Goal: Task Accomplishment & Management: Manage account settings

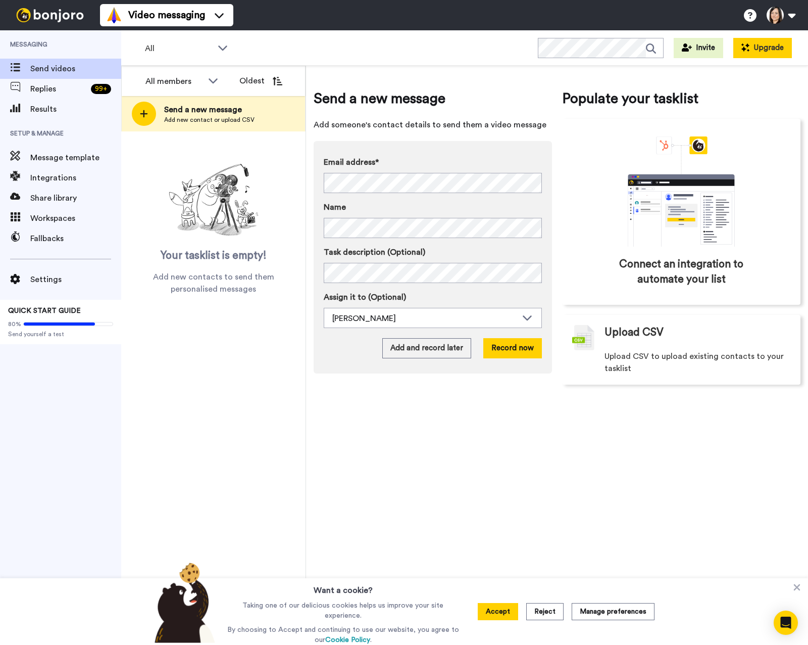
click at [780, 42] on button "Upgrade" at bounding box center [762, 48] width 59 height 20
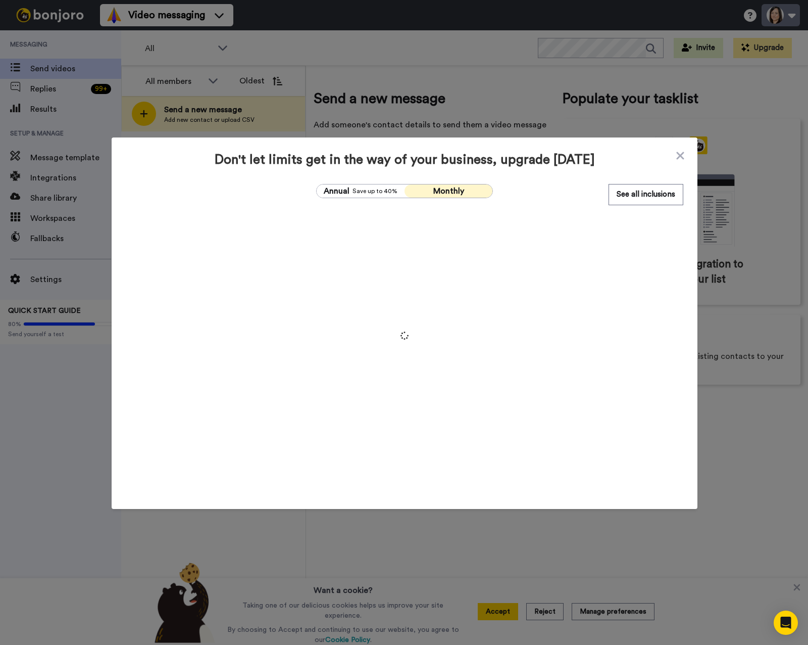
click at [784, 17] on div "Don't let limits get in the way of your business, upgrade [DATE] Annual Save up…" at bounding box center [404, 322] width 808 height 645
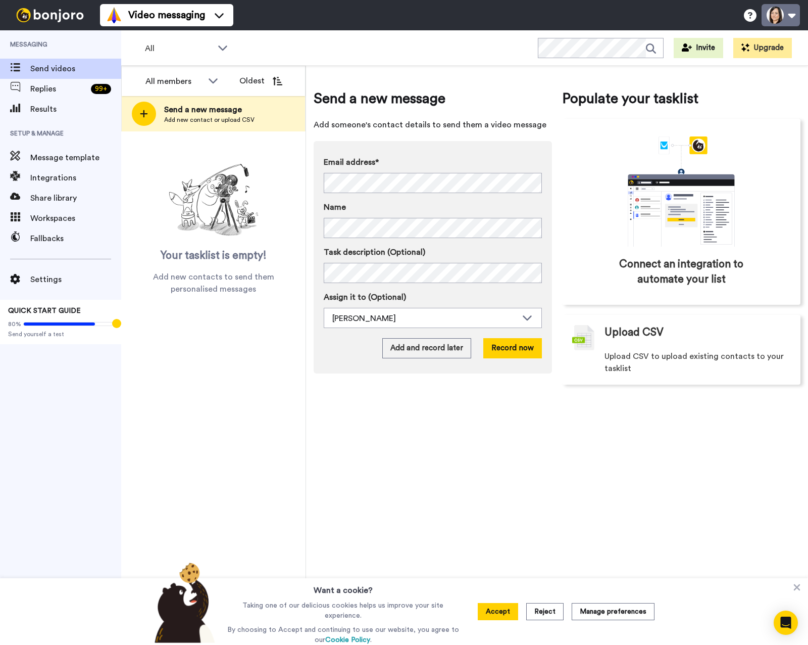
click at [784, 17] on button at bounding box center [781, 15] width 38 height 22
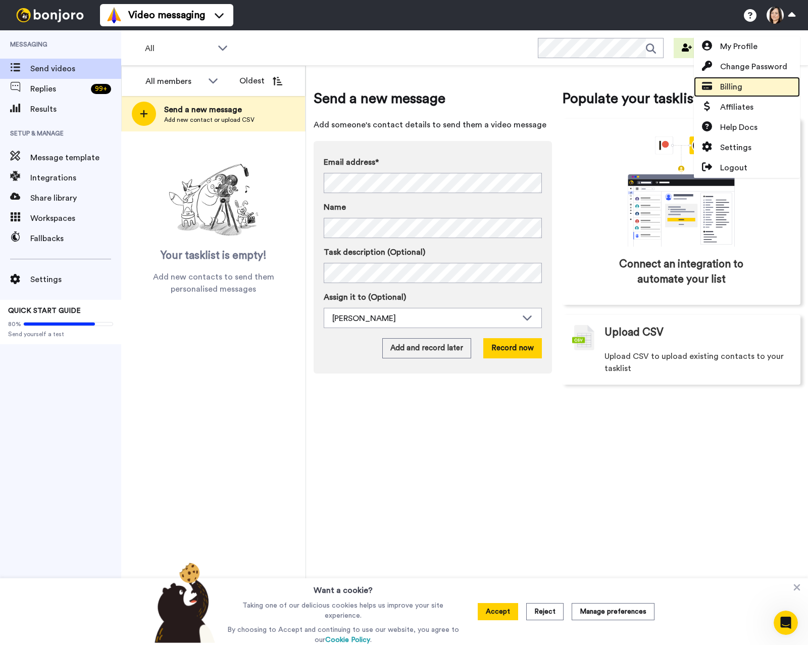
click at [734, 85] on span "Billing" at bounding box center [731, 87] width 22 height 12
click at [798, 589] on icon at bounding box center [797, 587] width 7 height 7
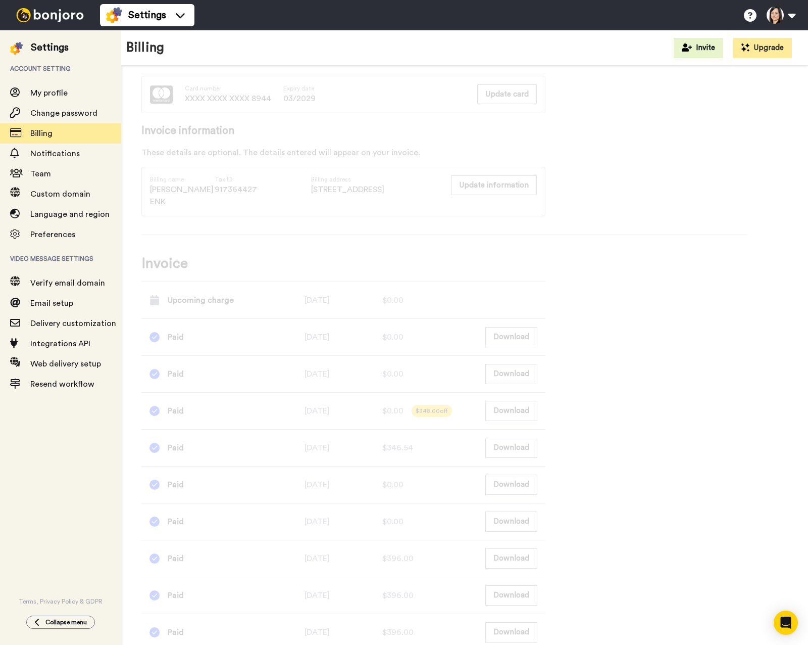
scroll to position [253, 0]
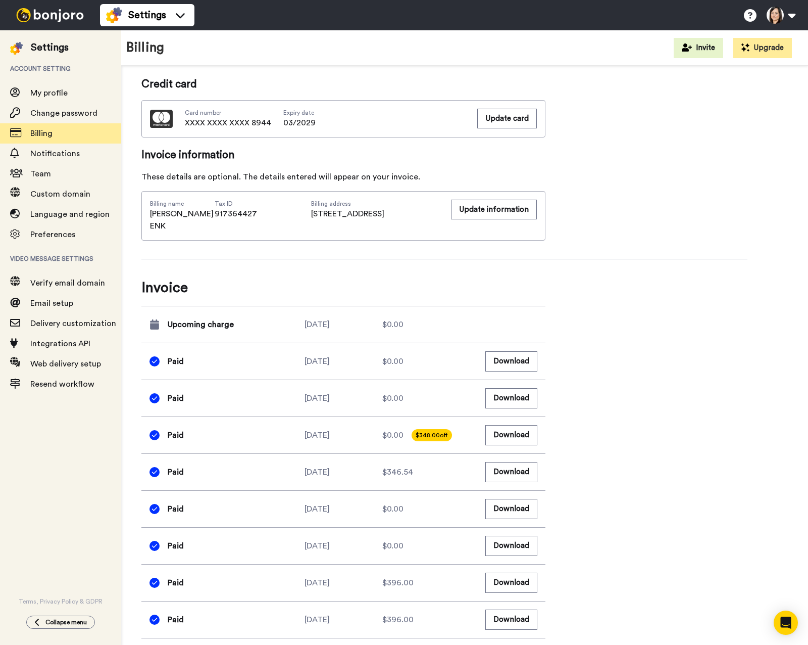
click at [708, 382] on div "Billing summary See all inclusions Product Video Messaging Free (Monthly) Usage…" at bounding box center [444, 530] width 606 height 1395
click at [652, 359] on div "Billing summary See all inclusions Product Video Messaging Free (Monthly) Usage…" at bounding box center [444, 530] width 606 height 1395
drag, startPoint x: 344, startPoint y: 322, endPoint x: 323, endPoint y: 321, distance: 20.7
click at [323, 321] on div "2025-09-10" at bounding box center [344, 324] width 78 height 12
click at [327, 323] on div "2025-09-10" at bounding box center [344, 324] width 78 height 12
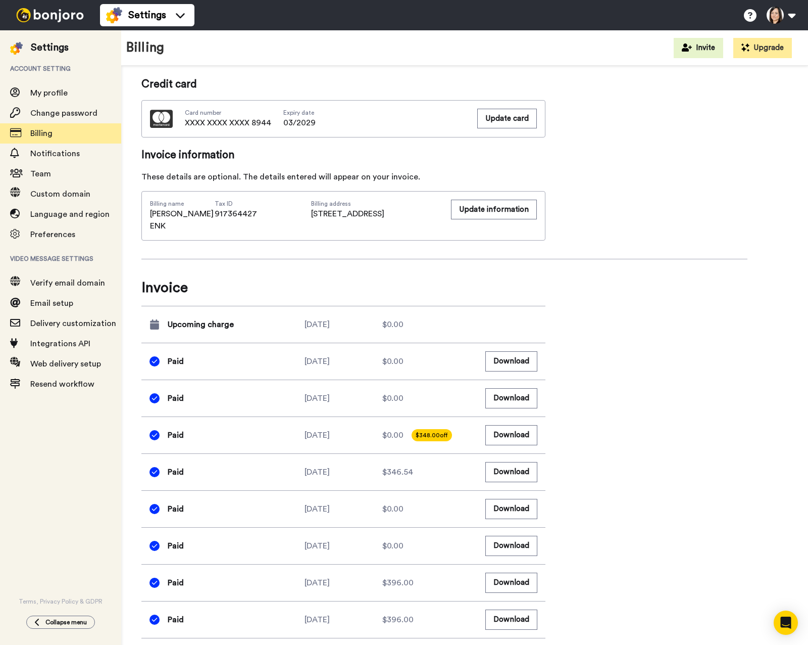
click at [687, 388] on div "Billing summary See all inclusions Product Video Messaging Free (Monthly) Usage…" at bounding box center [444, 530] width 606 height 1395
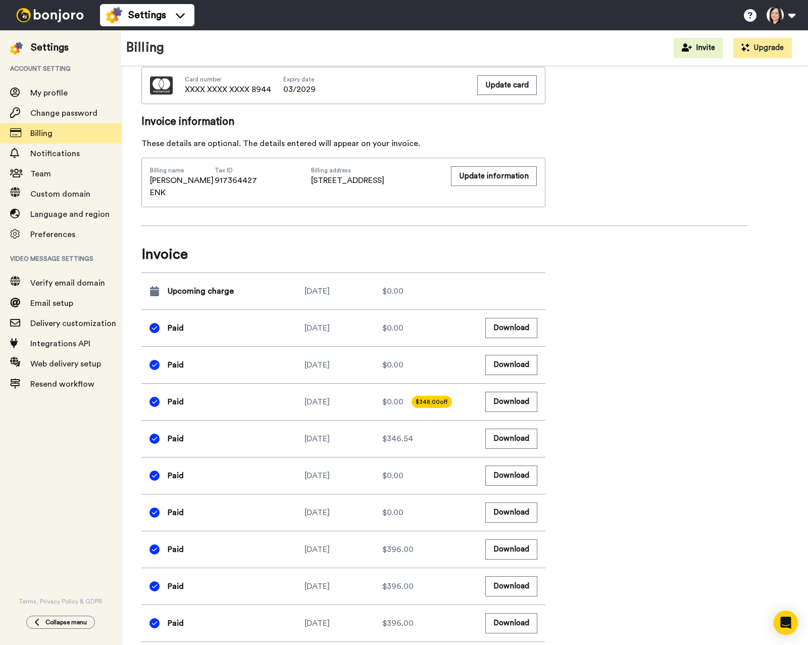
scroll to position [303, 0]
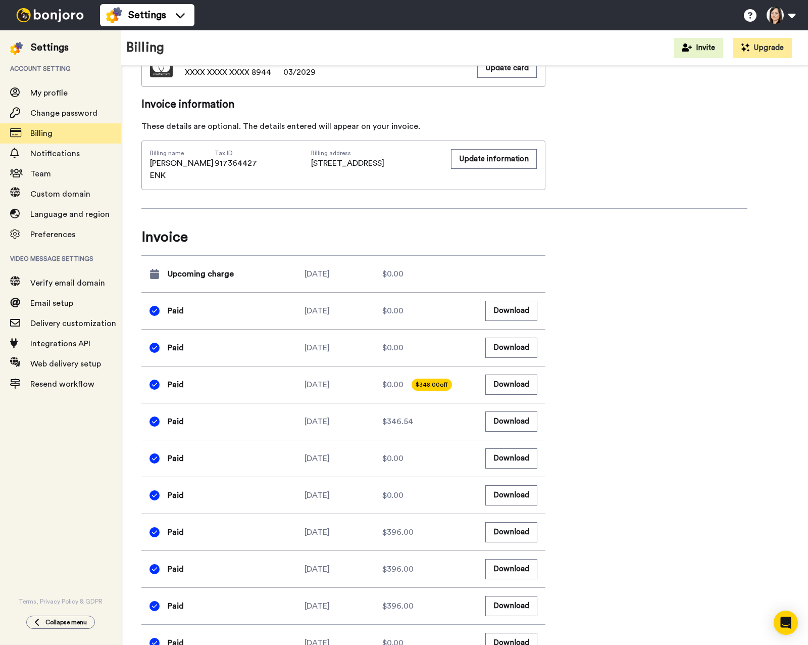
click at [687, 388] on div "Billing summary See all inclusions Product Video Messaging Free (Monthly) Usage…" at bounding box center [444, 480] width 606 height 1395
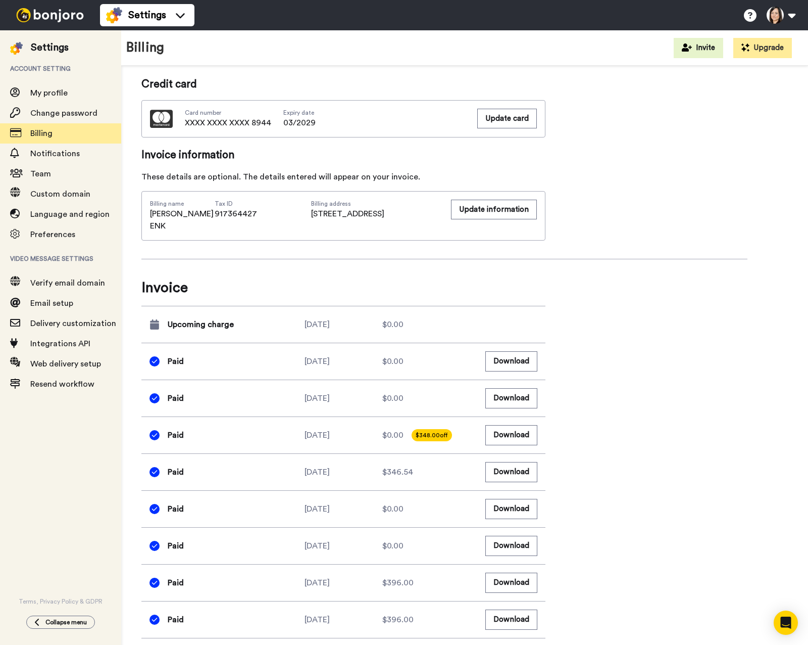
click at [678, 383] on div "Billing summary See all inclusions Product Video Messaging Free (Monthly) Usage…" at bounding box center [444, 530] width 606 height 1395
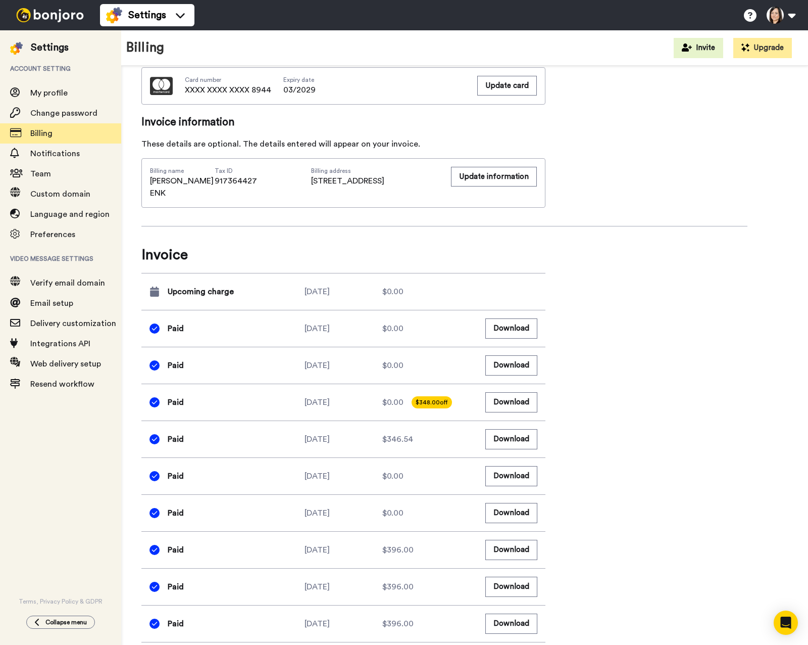
scroll to position [303, 0]
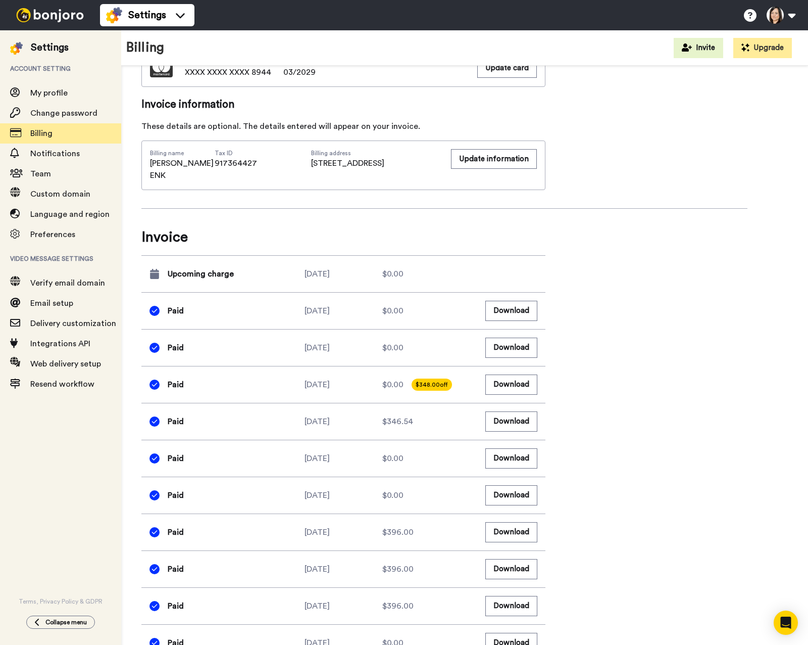
click at [700, 186] on div "Billing summary See all inclusions Product Video Messaging Free (Monthly) Usage…" at bounding box center [444, 480] width 606 height 1395
click at [686, 325] on div "Billing summary See all inclusions Product Video Messaging Free (Monthly) Usage…" at bounding box center [444, 480] width 606 height 1395
click at [719, 349] on div "Billing summary See all inclusions Product Video Messaging Free (Monthly) Usage…" at bounding box center [444, 480] width 606 height 1395
